Goal: Check status: Check status

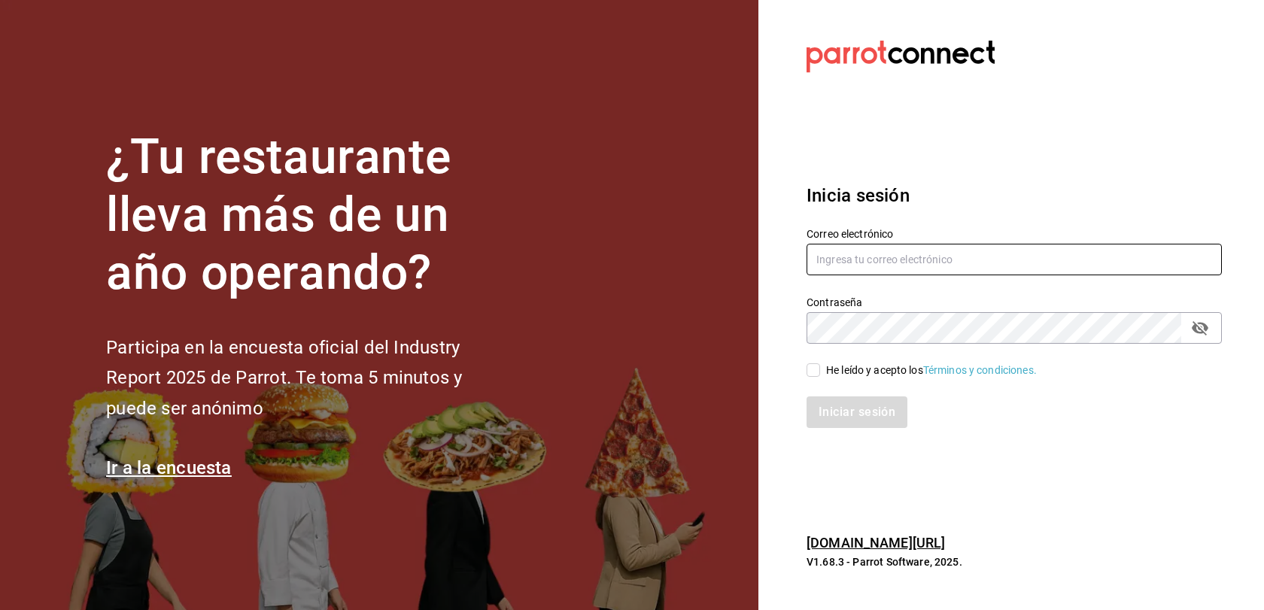
type input "[EMAIL_ADDRESS][DOMAIN_NAME]"
click at [816, 367] on input "He leído y acepto los Términos y condiciones." at bounding box center [814, 370] width 14 height 14
checkbox input "true"
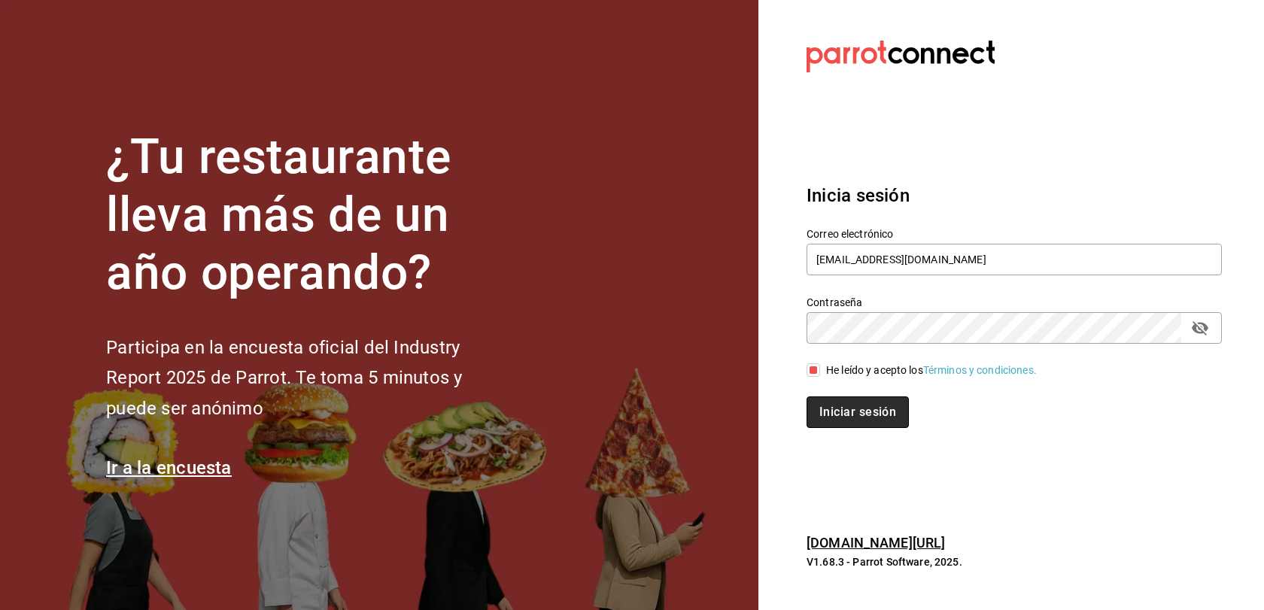
click at [827, 411] on button "Iniciar sesión" at bounding box center [858, 413] width 102 height 32
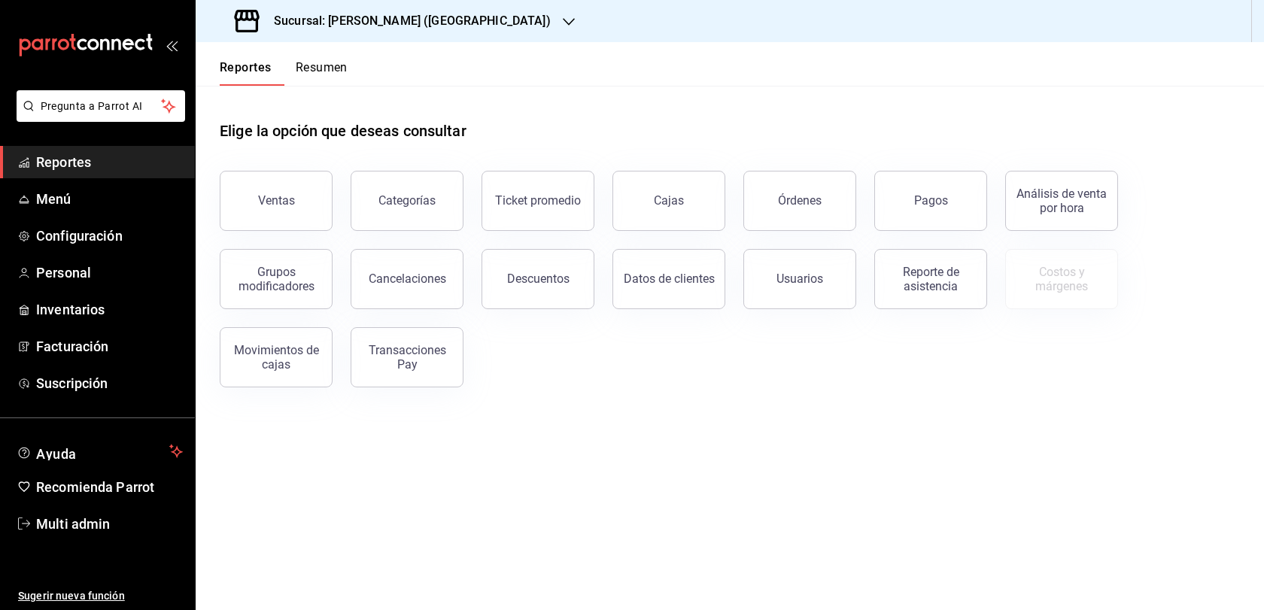
click at [442, 31] on div "Sucursal: [PERSON_NAME] ([GEOGRAPHIC_DATA])" at bounding box center [394, 21] width 373 height 42
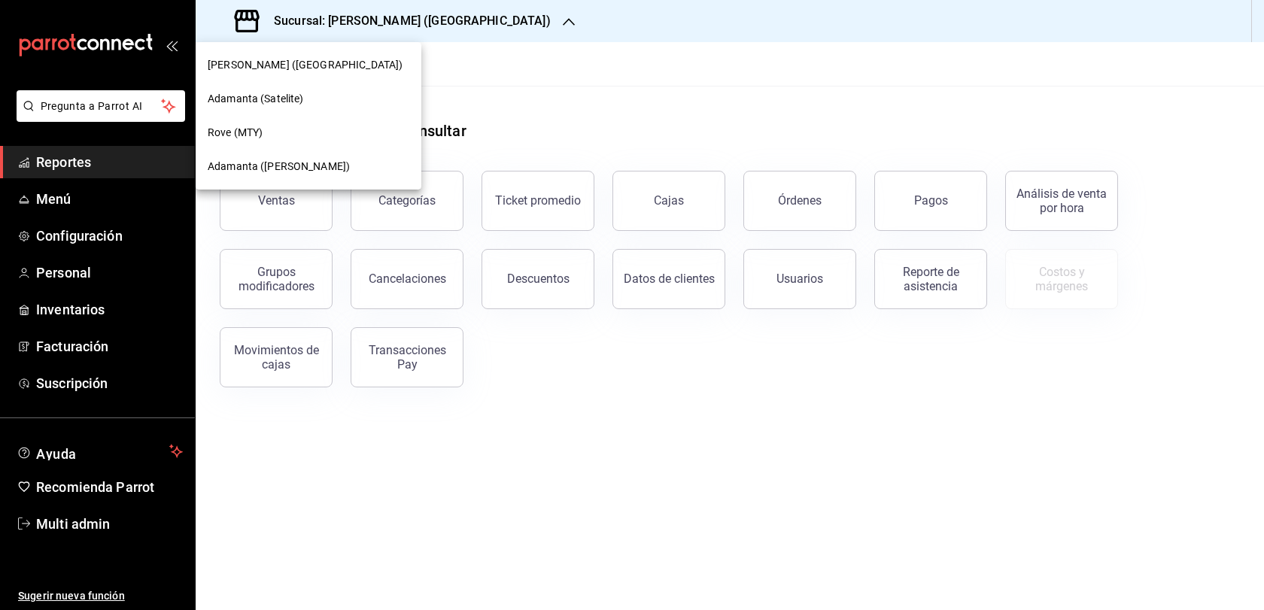
click at [308, 156] on div "Adamanta ([PERSON_NAME])" at bounding box center [309, 167] width 226 height 34
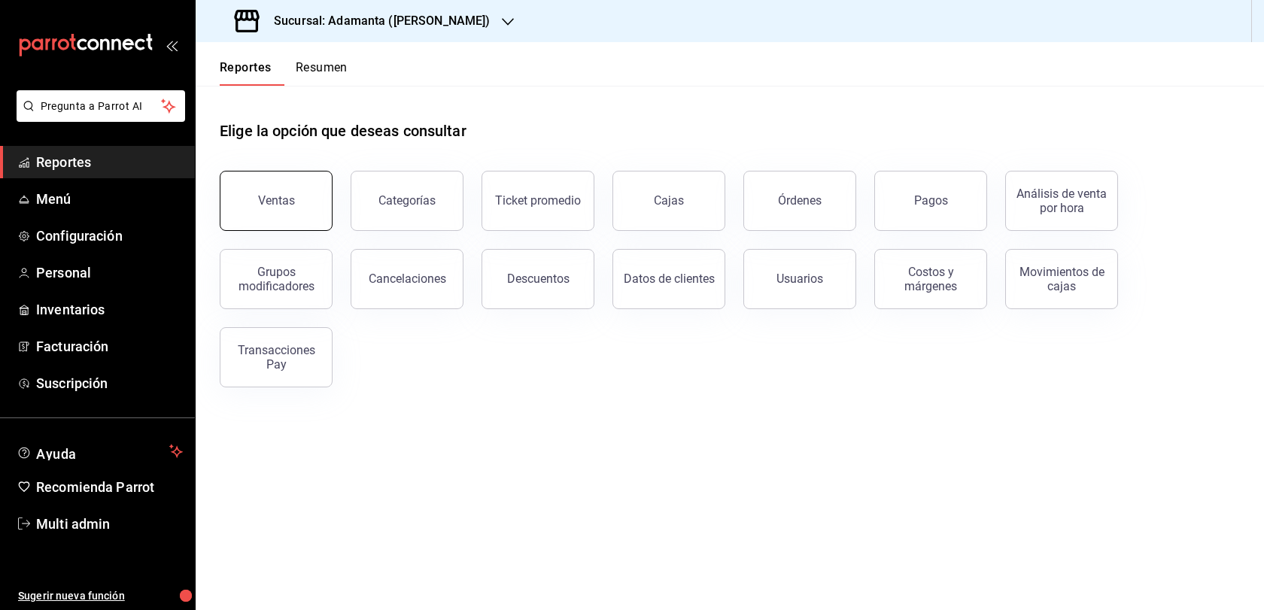
click at [311, 223] on button "Ventas" at bounding box center [276, 201] width 113 height 60
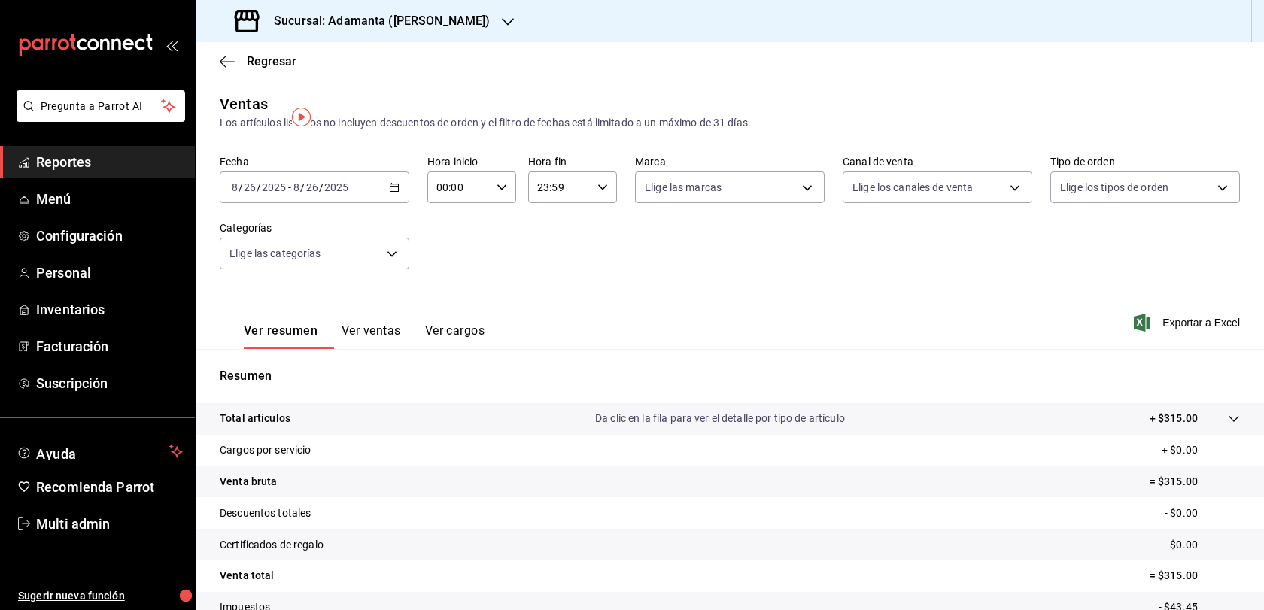
click at [397, 193] on icon "button" at bounding box center [394, 187] width 11 height 11
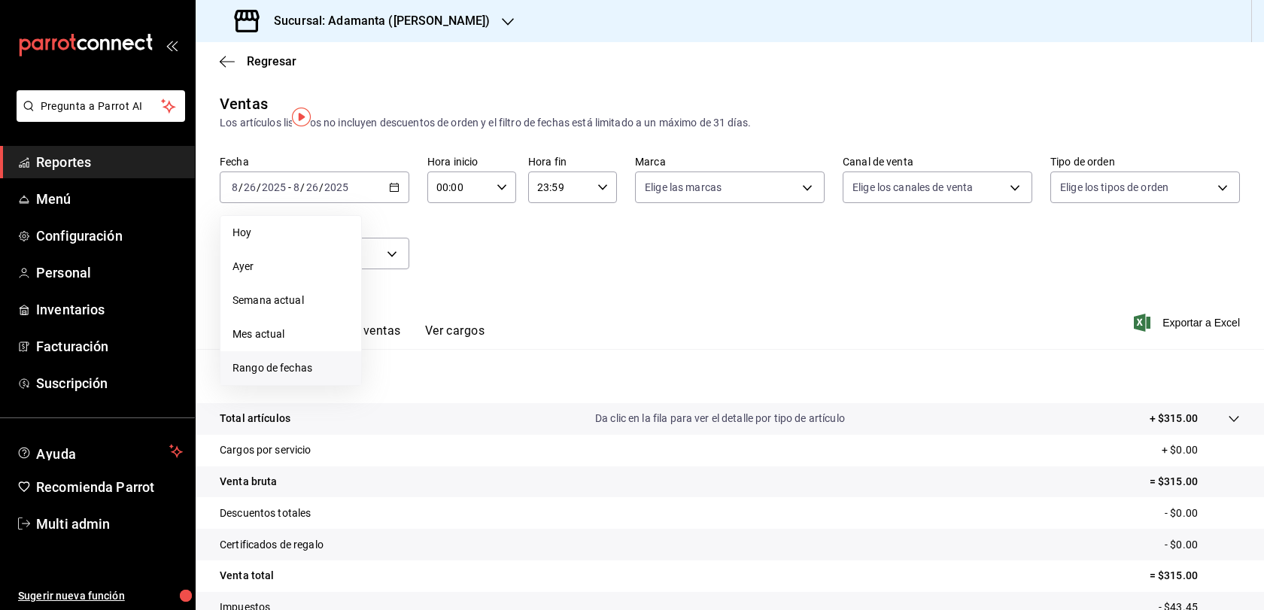
click at [288, 376] on span "Rango de fechas" at bounding box center [291, 368] width 117 height 16
click at [403, 433] on button "25" at bounding box center [393, 419] width 26 height 27
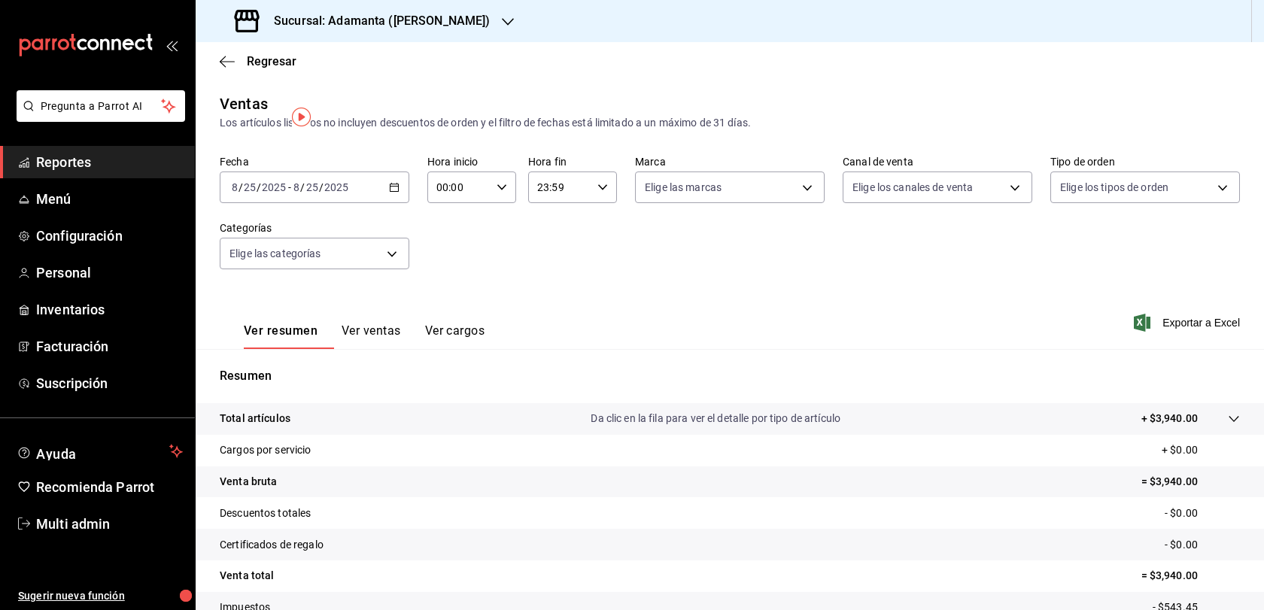
click at [398, 349] on button "Ver ventas" at bounding box center [371, 337] width 59 height 26
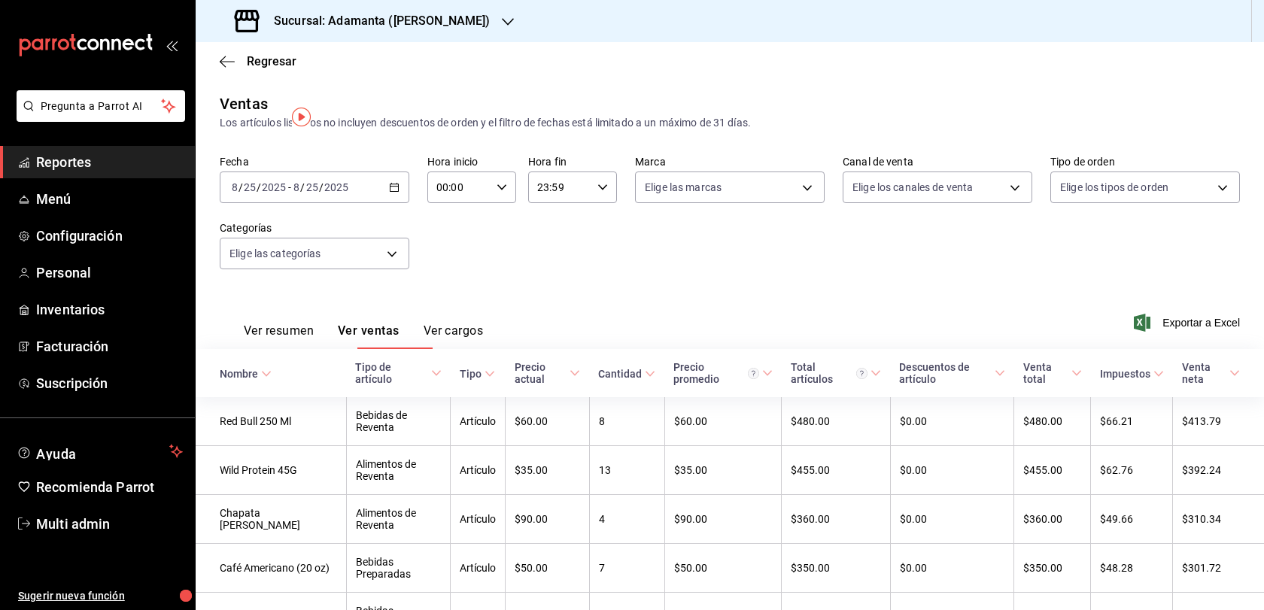
click at [385, 200] on div "2025-08-25 8 / 25 / 2025 - 2025-08-25 8 / 25 / 2025" at bounding box center [315, 188] width 190 height 32
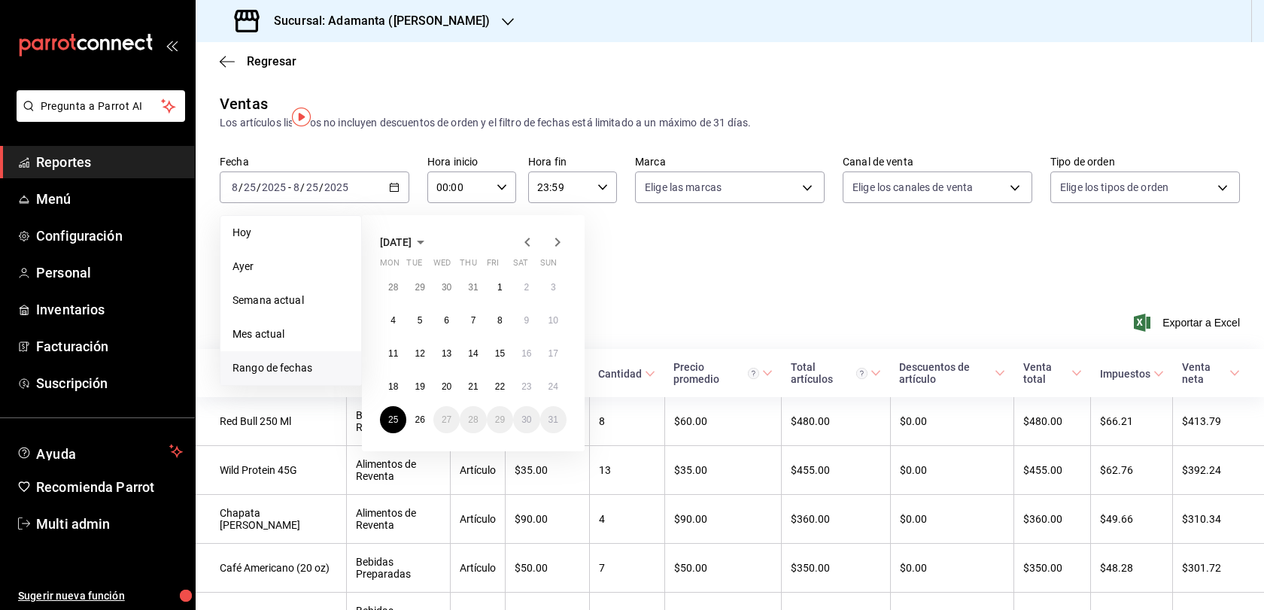
click at [605, 79] on div "Regresar" at bounding box center [730, 61] width 1069 height 38
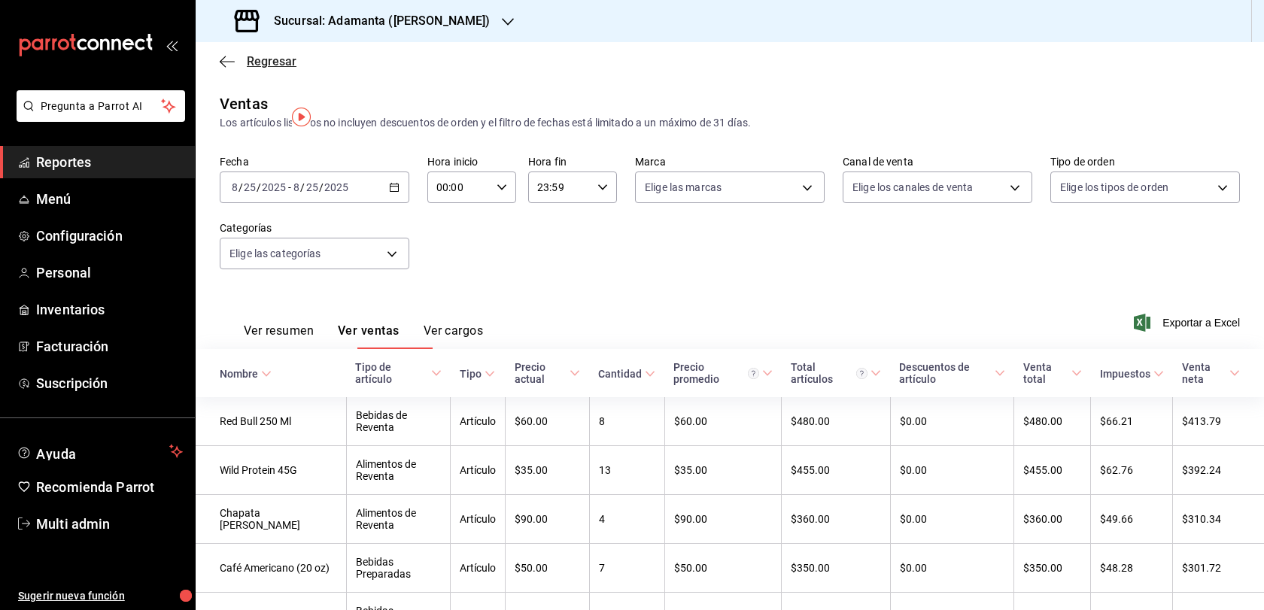
click at [260, 66] on span "Regresar" at bounding box center [272, 61] width 50 height 14
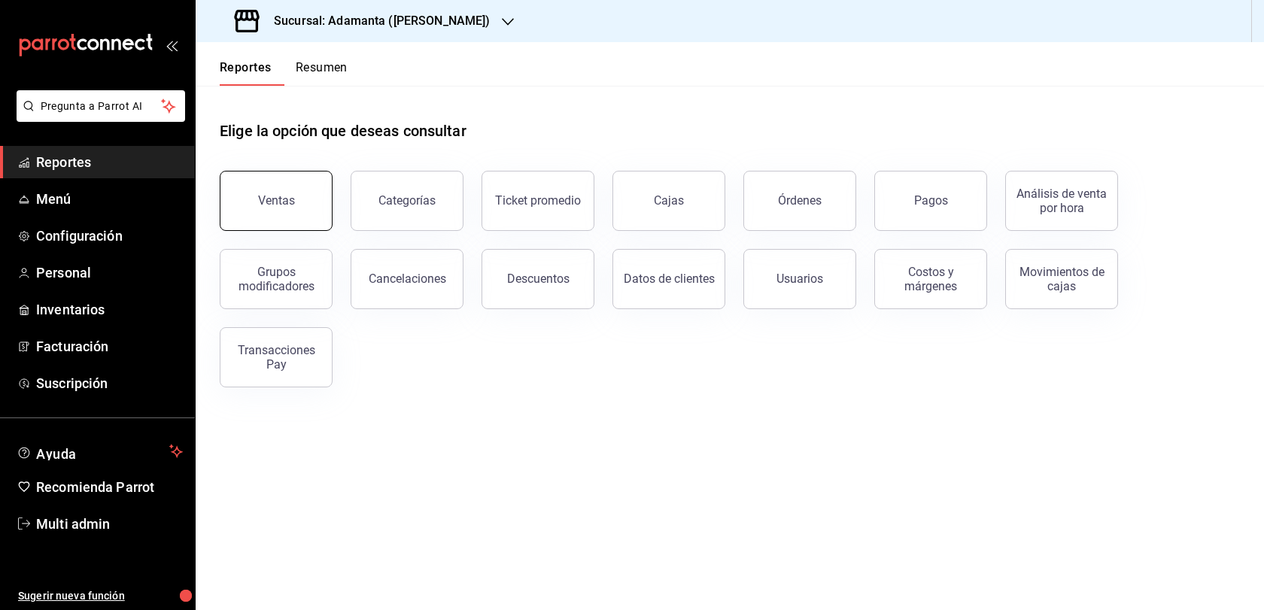
click at [316, 231] on button "Ventas" at bounding box center [276, 201] width 113 height 60
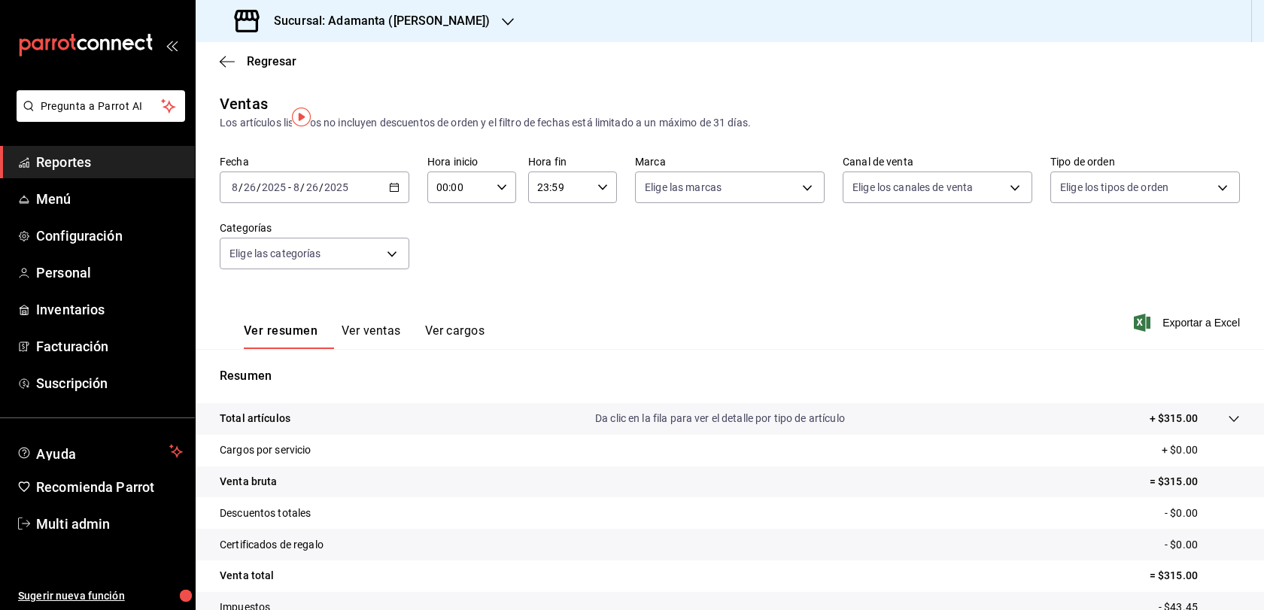
click at [399, 193] on icon "button" at bounding box center [394, 187] width 11 height 11
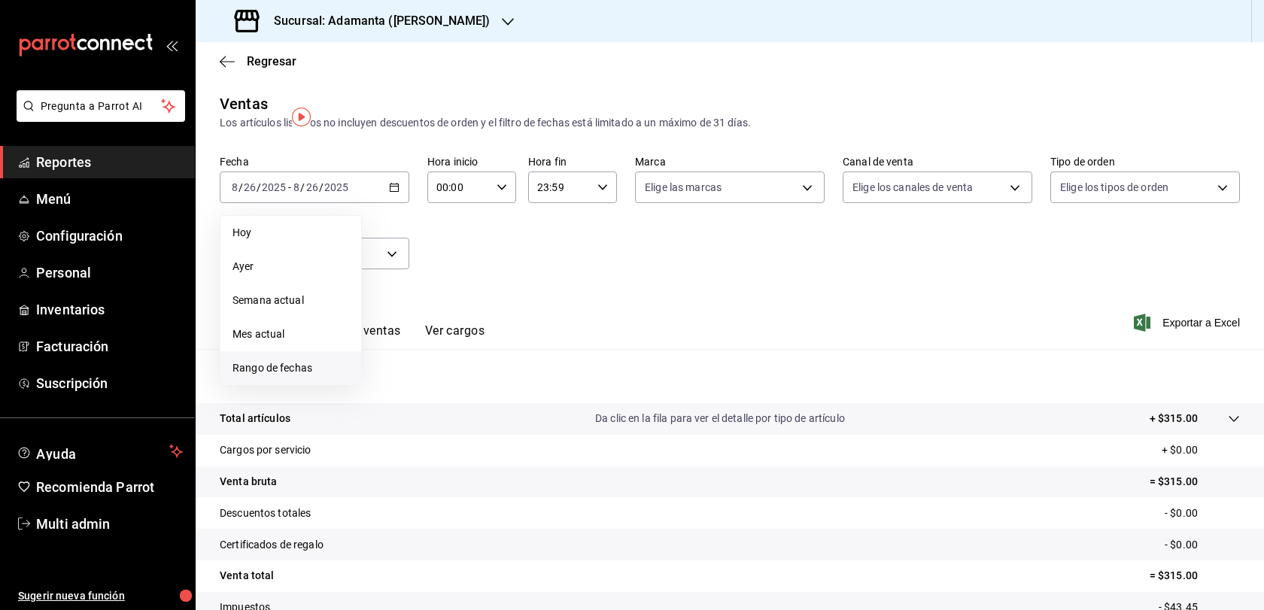
click at [284, 376] on span "Rango de fechas" at bounding box center [291, 368] width 117 height 16
click at [398, 425] on abbr "25" at bounding box center [393, 420] width 10 height 11
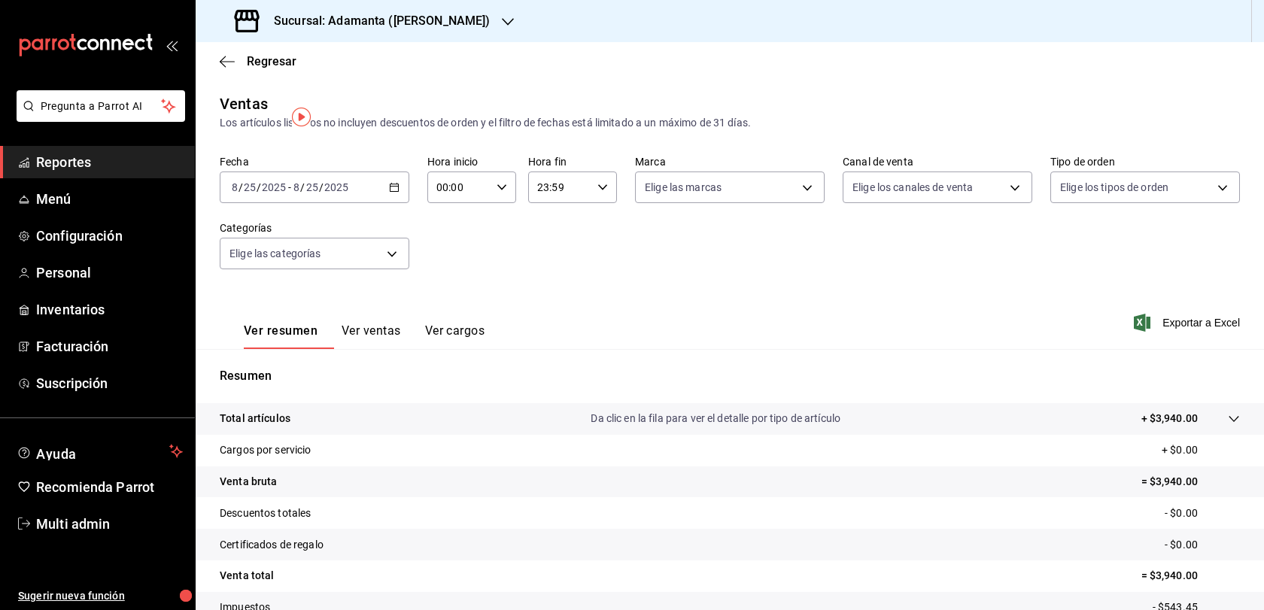
click at [393, 193] on icon "button" at bounding box center [394, 187] width 11 height 11
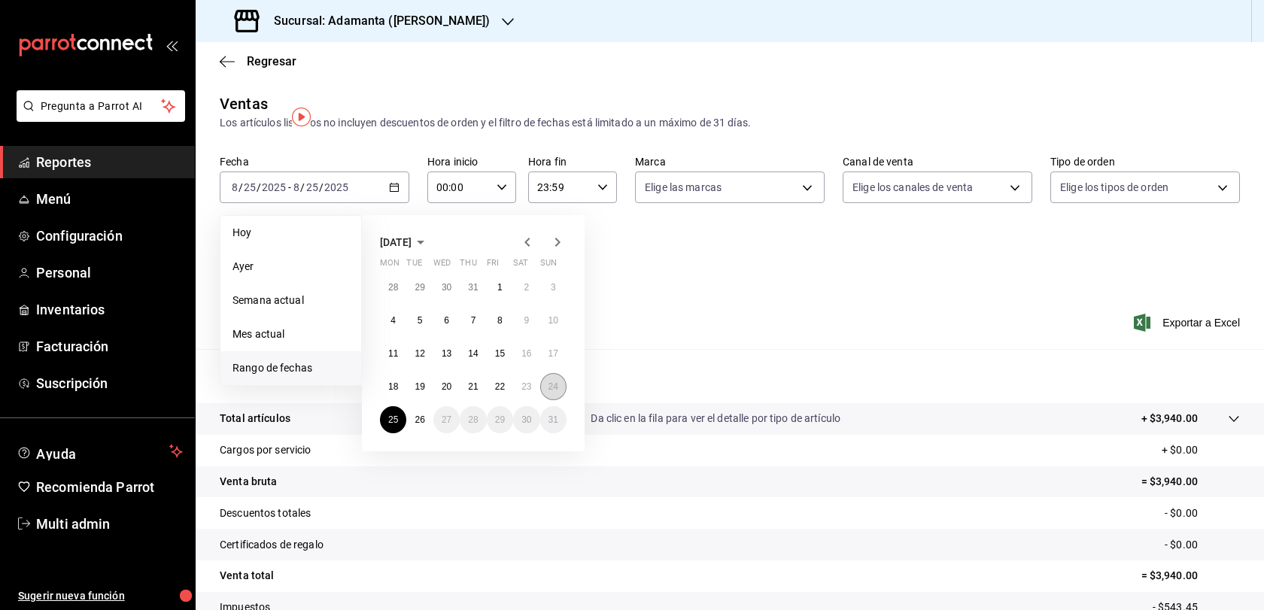
click at [559, 400] on button "24" at bounding box center [553, 386] width 26 height 27
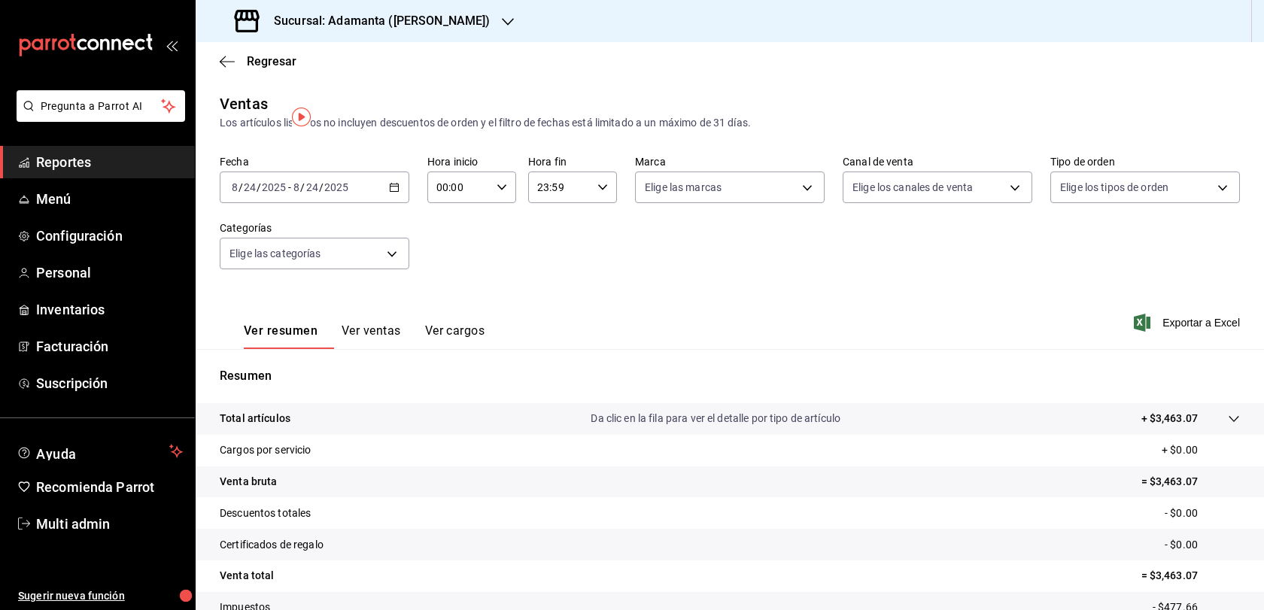
click at [384, 203] on div "2025-08-24 8 / 24 / 2025 - 2025-08-24 8 / 24 / 2025" at bounding box center [315, 188] width 190 height 32
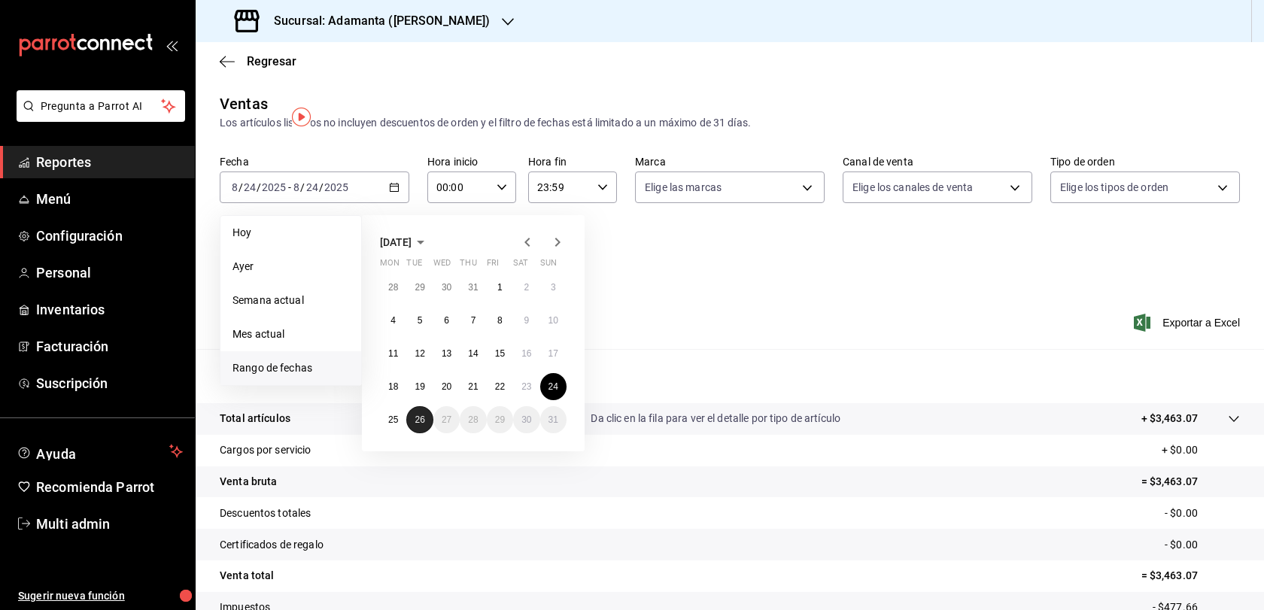
click at [433, 433] on button "26" at bounding box center [419, 419] width 26 height 27
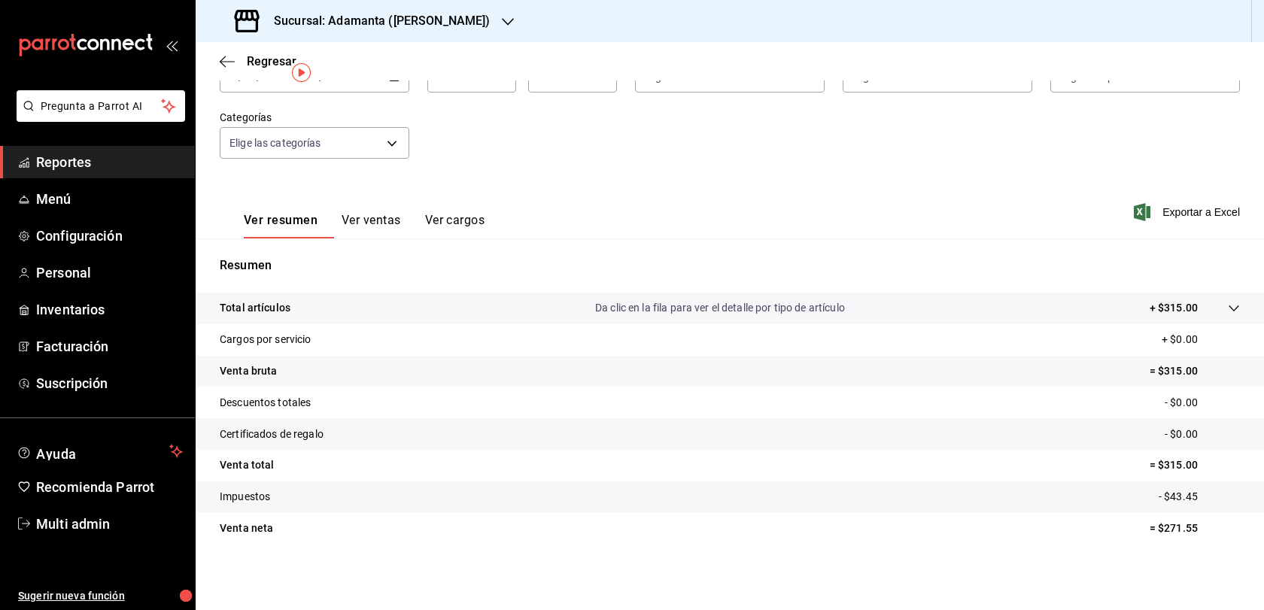
scroll to position [161, 0]
click at [401, 213] on button "Ver ventas" at bounding box center [371, 226] width 59 height 26
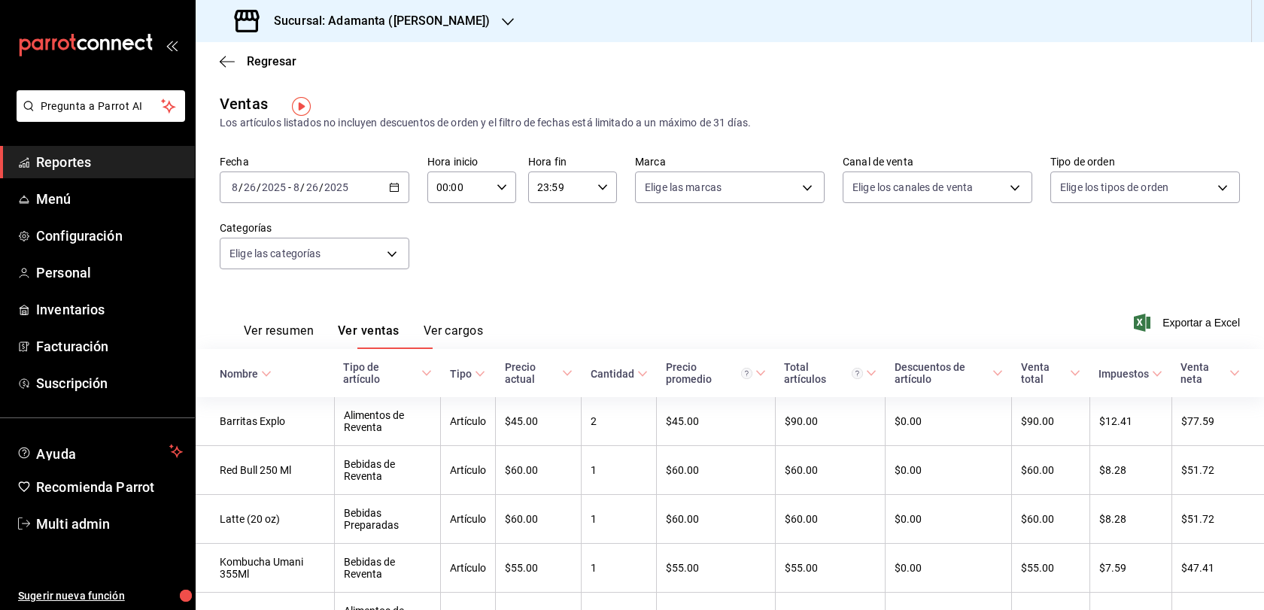
click at [313, 342] on button "Ver resumen" at bounding box center [279, 337] width 70 height 26
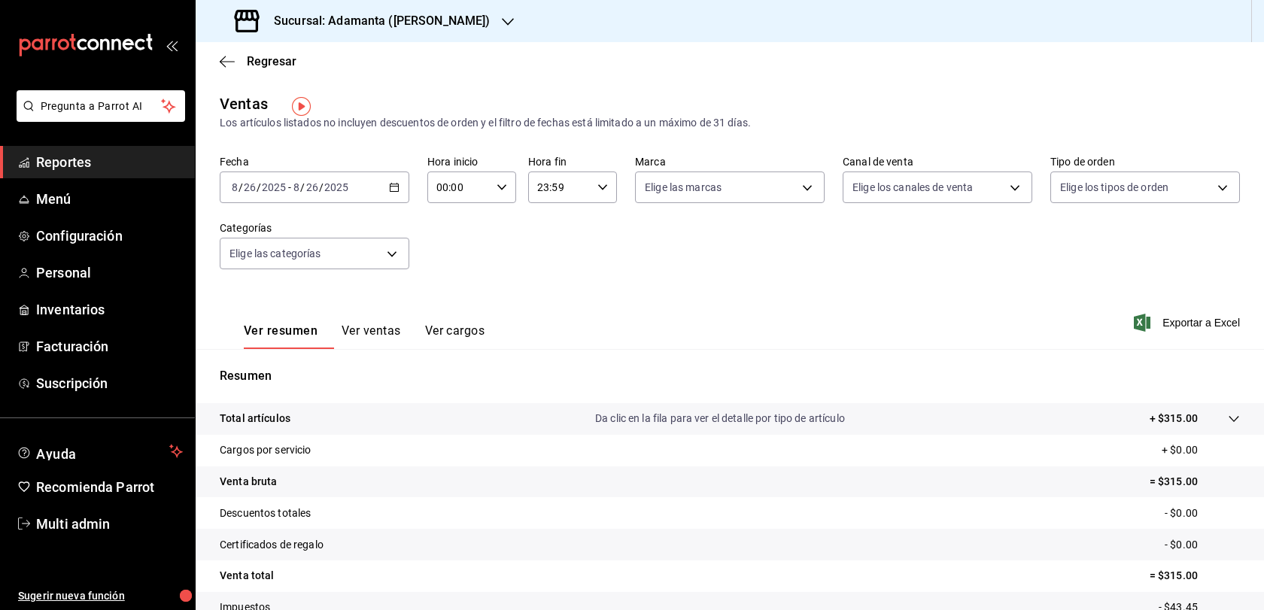
click at [270, 47] on div "Regresar" at bounding box center [730, 61] width 1069 height 38
click at [273, 61] on span "Regresar" at bounding box center [272, 61] width 50 height 14
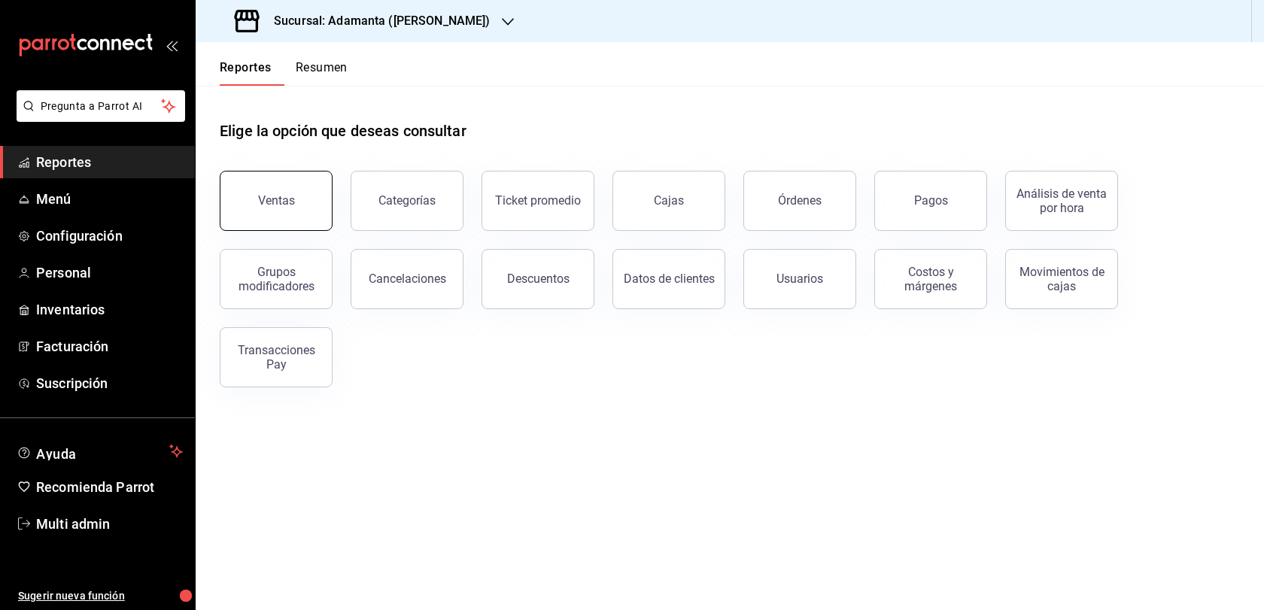
click at [303, 231] on button "Ventas" at bounding box center [276, 201] width 113 height 60
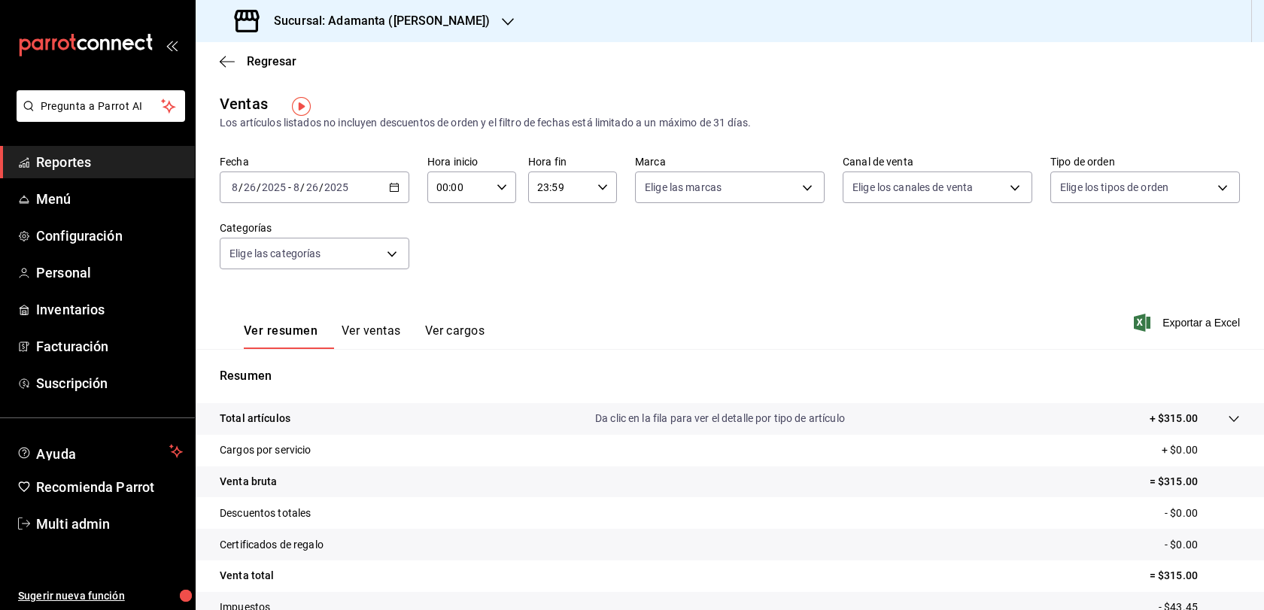
click at [394, 193] on icon "button" at bounding box center [394, 187] width 11 height 11
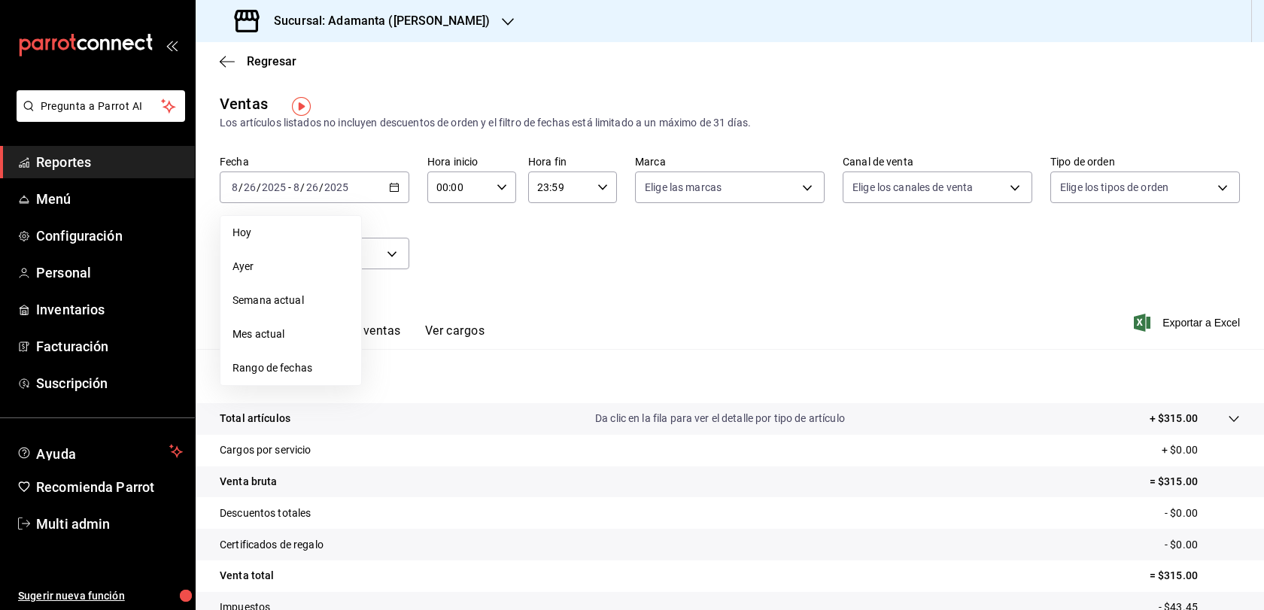
click at [485, 349] on button "Ver cargos" at bounding box center [455, 337] width 60 height 26
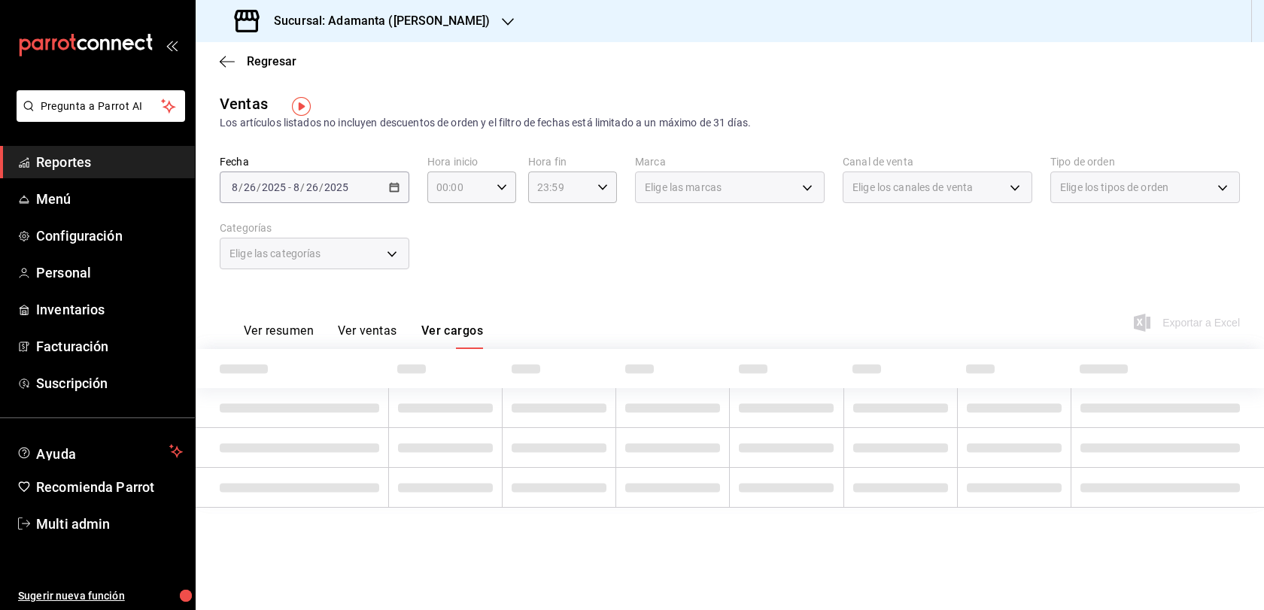
click at [397, 349] on button "Ver ventas" at bounding box center [367, 337] width 59 height 26
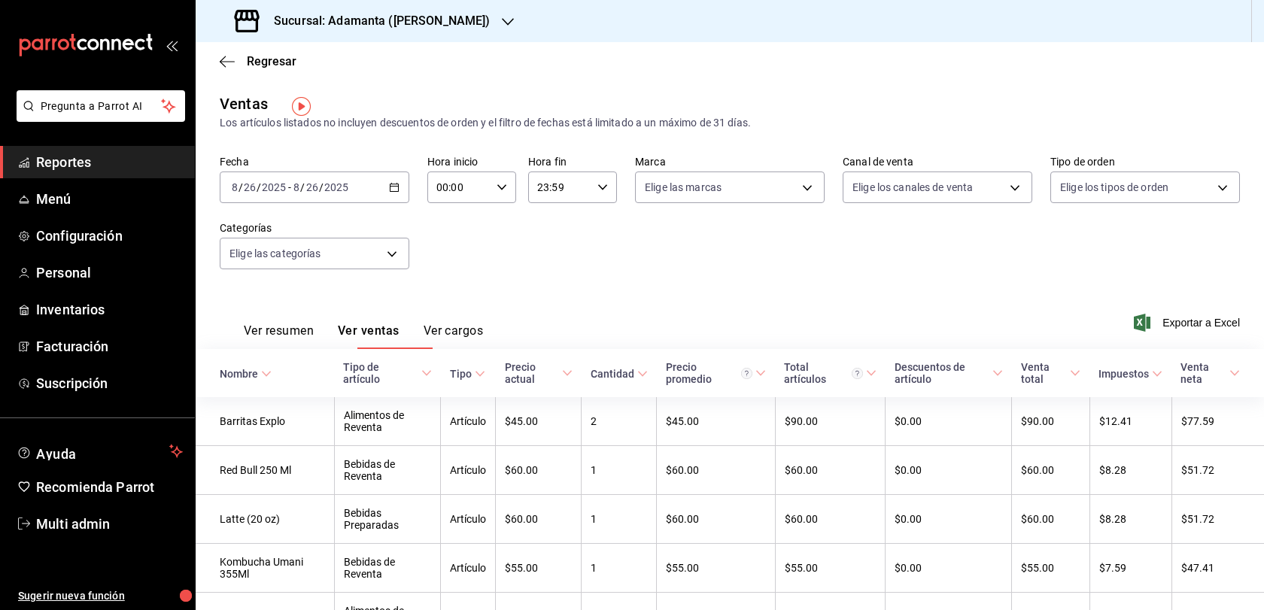
click at [446, 35] on div "Sucursal: Adamanta (Del Valle)" at bounding box center [364, 21] width 312 height 42
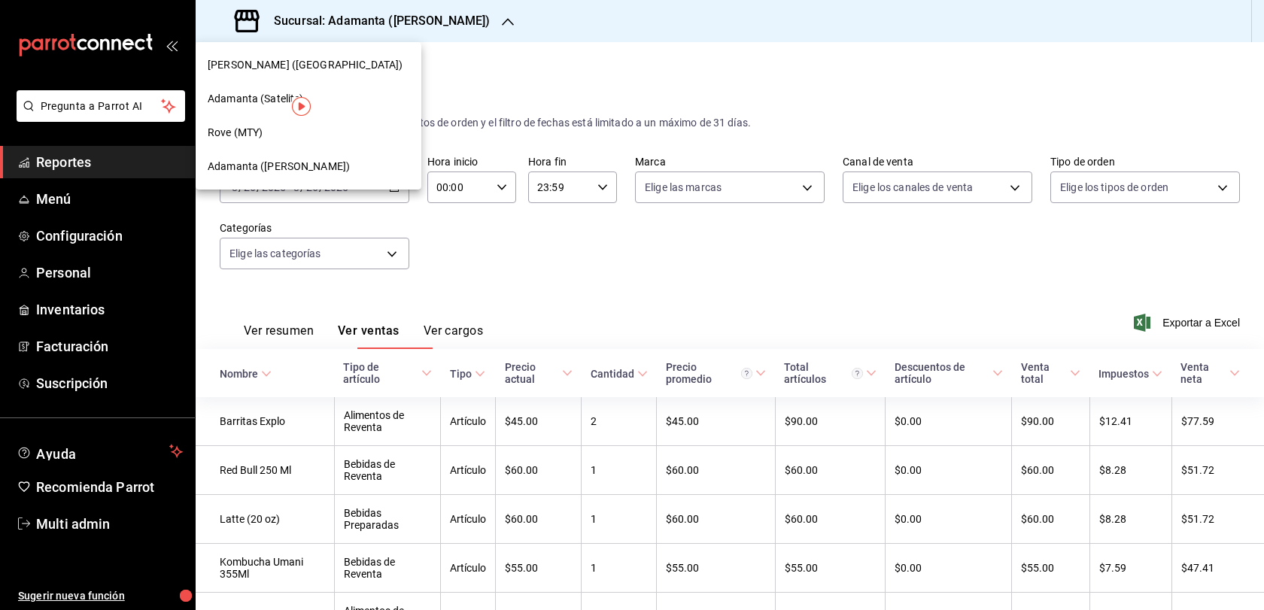
click at [333, 97] on div "Adamanta (Satelite)" at bounding box center [309, 99] width 202 height 16
